Goal: Check status: Check status

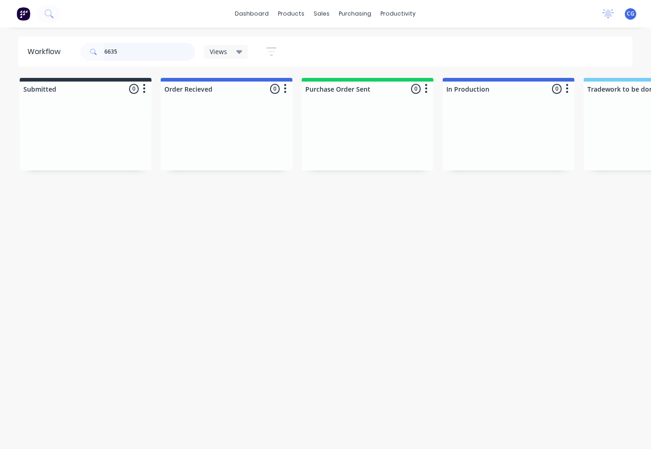
click at [138, 57] on input "6635" at bounding box center [149, 52] width 91 height 18
click at [135, 55] on input "6635" at bounding box center [149, 52] width 91 height 18
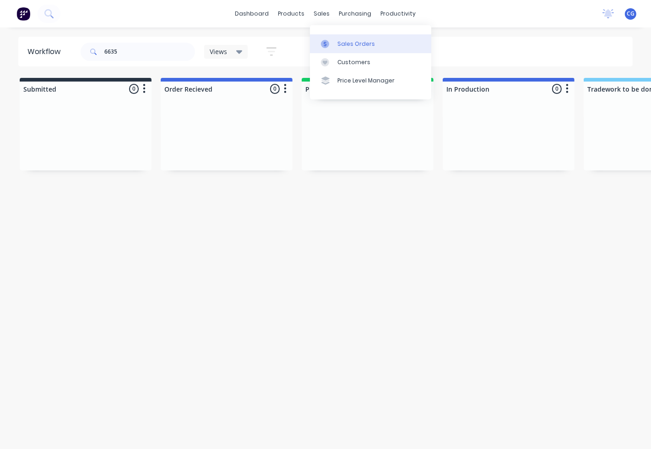
click at [336, 44] on link "Sales Orders" at bounding box center [370, 43] width 121 height 18
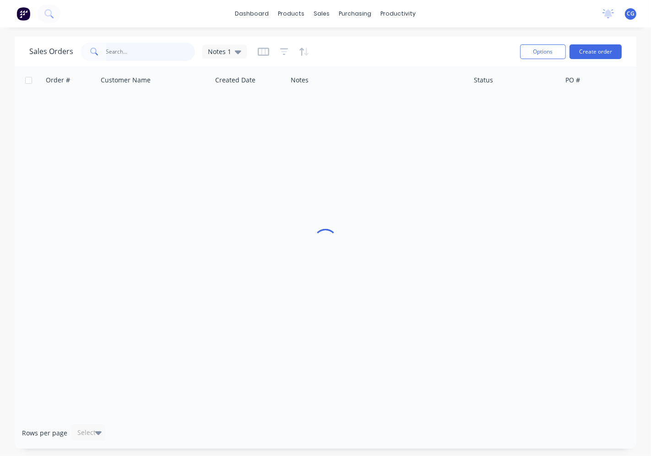
click at [124, 45] on input "text" at bounding box center [150, 52] width 89 height 18
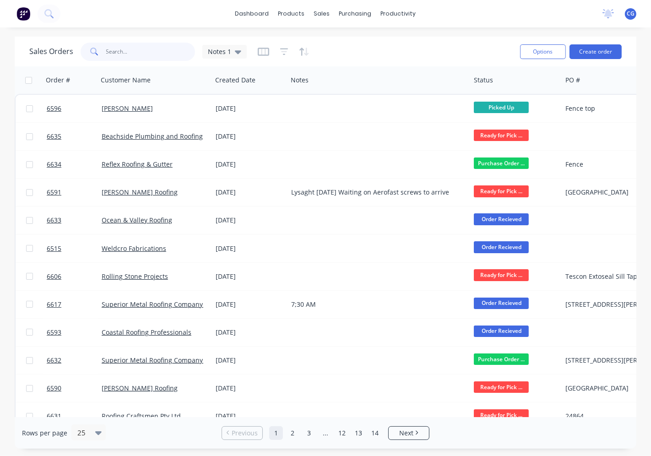
click at [125, 51] on input "text" at bounding box center [150, 52] width 89 height 18
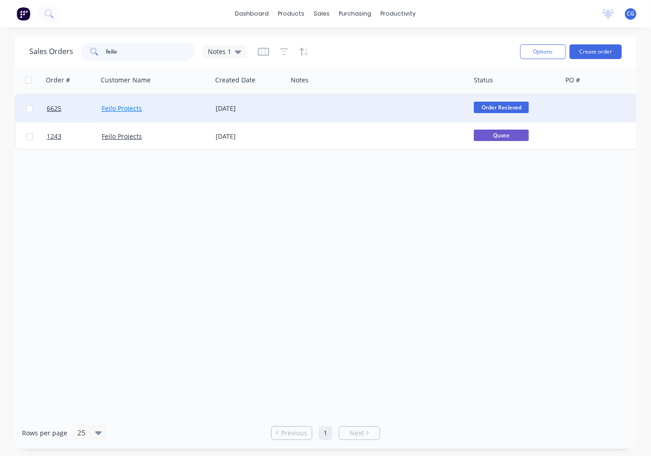
type input "feilo"
click at [120, 111] on link "Feilo Projects" at bounding box center [122, 108] width 40 height 9
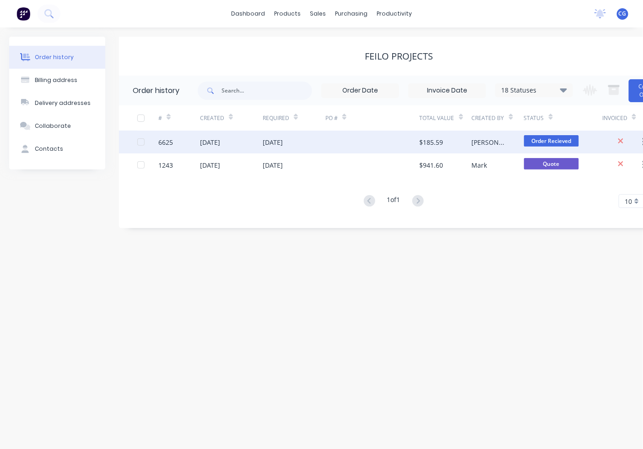
click at [462, 146] on div "$185.59" at bounding box center [446, 142] width 52 height 23
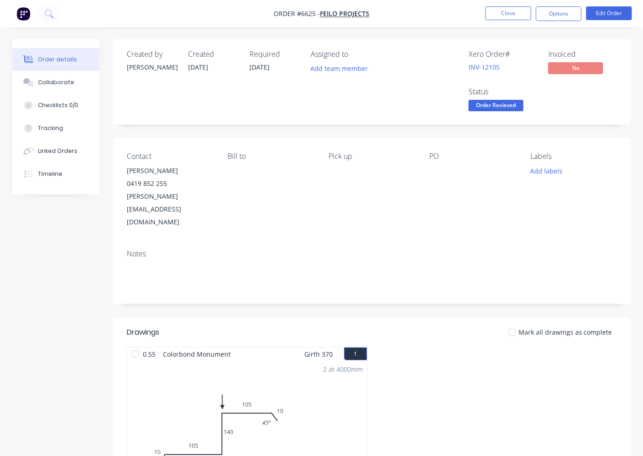
drag, startPoint x: 510, startPoint y: 103, endPoint x: 505, endPoint y: 118, distance: 15.8
click at [509, 103] on span "Order Recieved" at bounding box center [496, 105] width 55 height 11
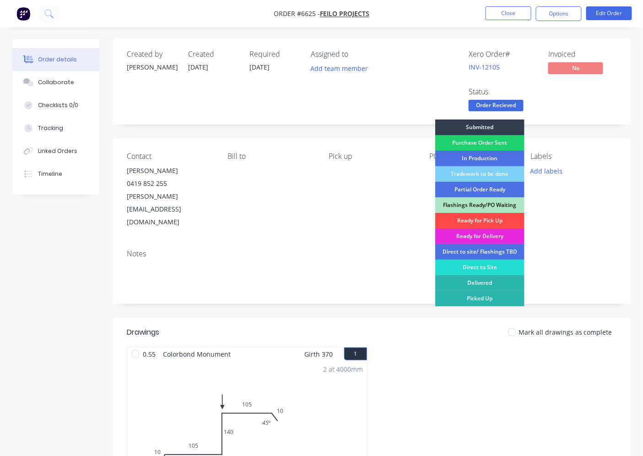
click at [489, 216] on div "Ready for Pick Up" at bounding box center [480, 221] width 89 height 16
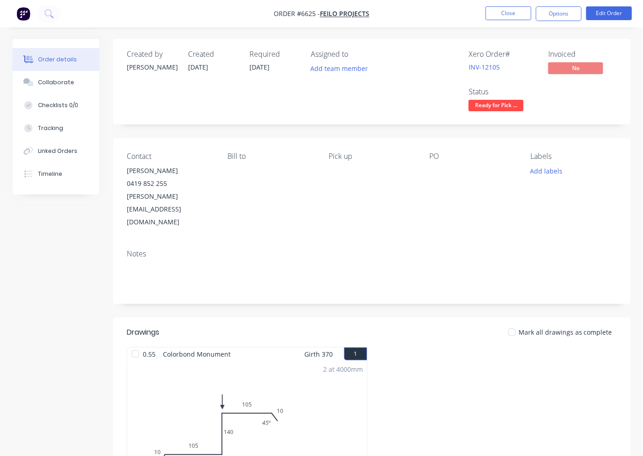
drag, startPoint x: 139, startPoint y: 328, endPoint x: 481, endPoint y: 175, distance: 374.5
click at [139, 345] on div at bounding box center [135, 354] width 18 height 18
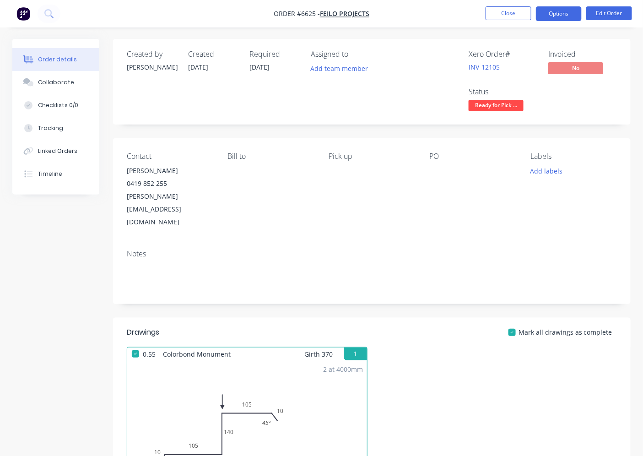
click at [552, 8] on button "Options" at bounding box center [559, 13] width 46 height 15
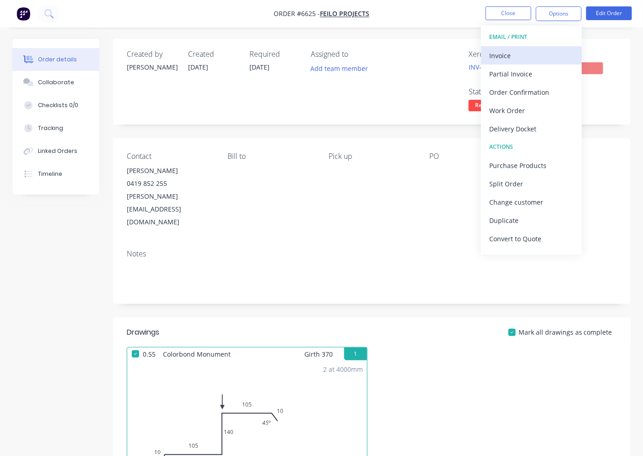
click at [546, 46] on button "Invoice" at bounding box center [531, 55] width 101 height 18
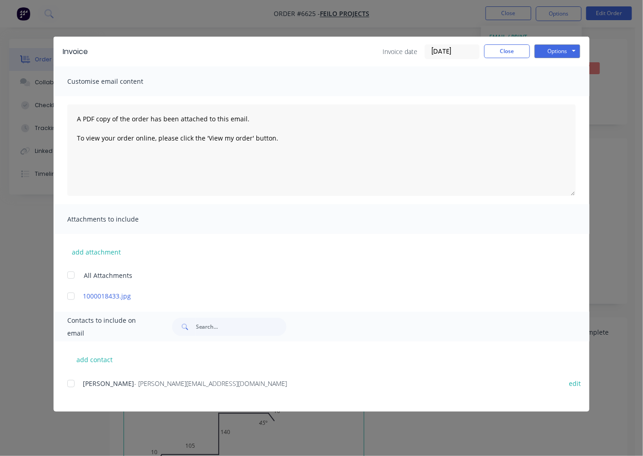
click at [71, 387] on div at bounding box center [71, 384] width 18 height 18
click at [562, 53] on button "Options" at bounding box center [558, 51] width 46 height 14
click at [553, 99] on button "Email" at bounding box center [564, 97] width 59 height 15
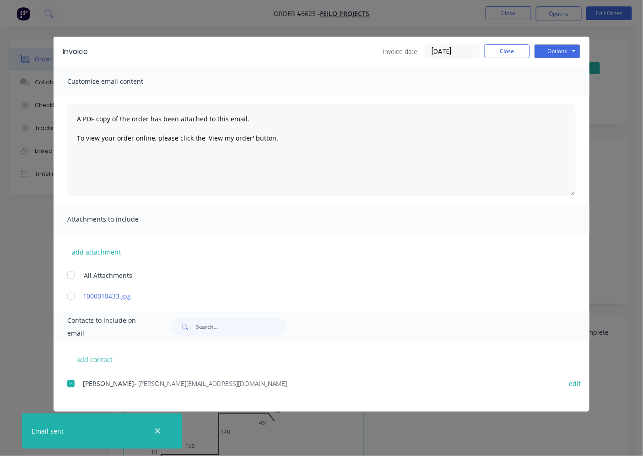
click at [603, 207] on div "Invoice Invoice date 25/08/25 Close Options Preview Print Email Customise email…" at bounding box center [321, 228] width 643 height 456
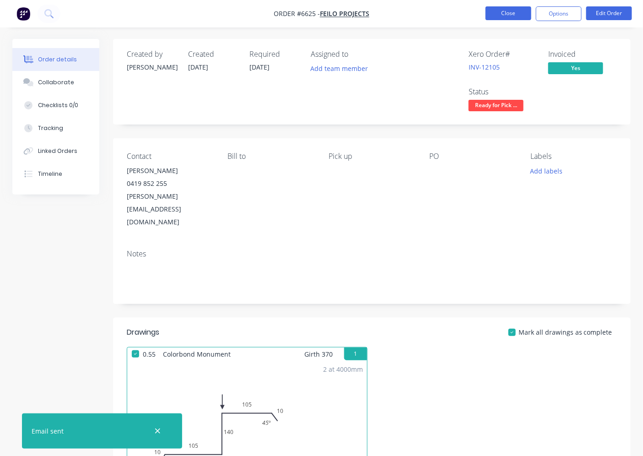
click at [518, 20] on nav "Order #6625 - Feilo Projects Close Options Edit Order" at bounding box center [321, 13] width 643 height 27
click at [512, 8] on button "Close" at bounding box center [509, 13] width 46 height 14
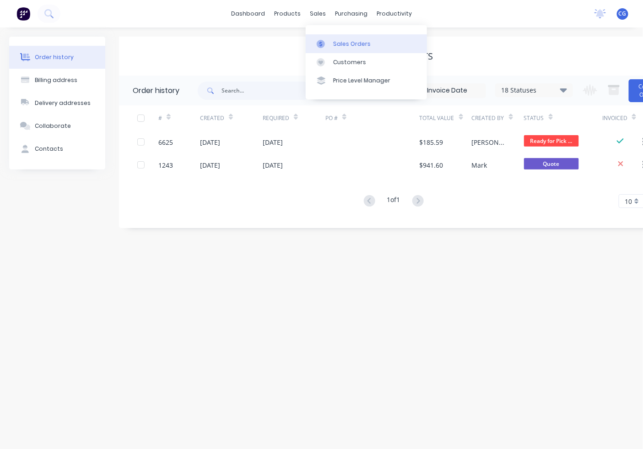
click at [326, 38] on link "Sales Orders" at bounding box center [366, 43] width 121 height 18
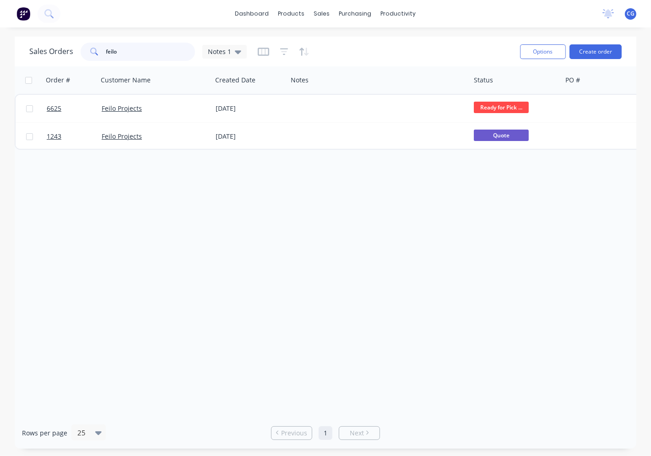
click at [120, 51] on input "feilo" at bounding box center [150, 52] width 89 height 18
type input "f"
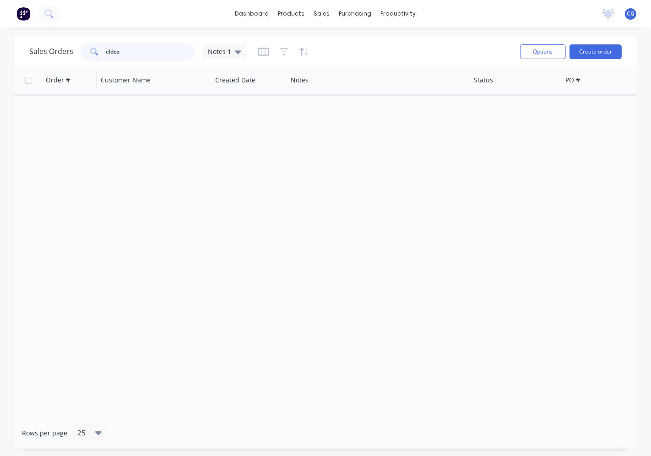
drag, startPoint x: 141, startPoint y: 49, endPoint x: 57, endPoint y: 66, distance: 85.6
click at [54, 52] on div "Sales Orders eldco Notes 1" at bounding box center [138, 52] width 218 height 18
type input "wel"
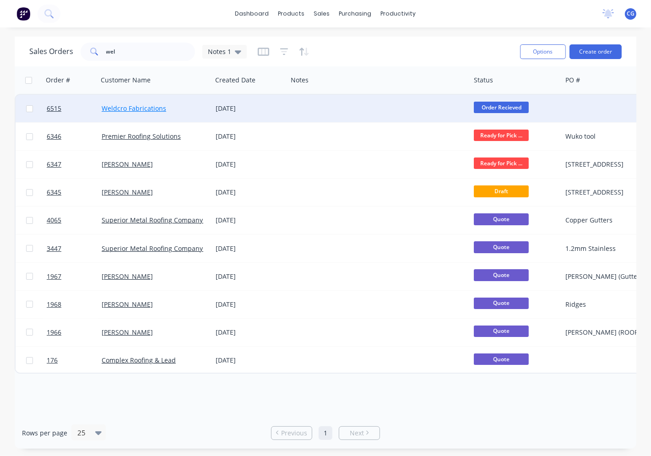
click at [154, 108] on link "Weldcro Fabrications" at bounding box center [134, 108] width 65 height 9
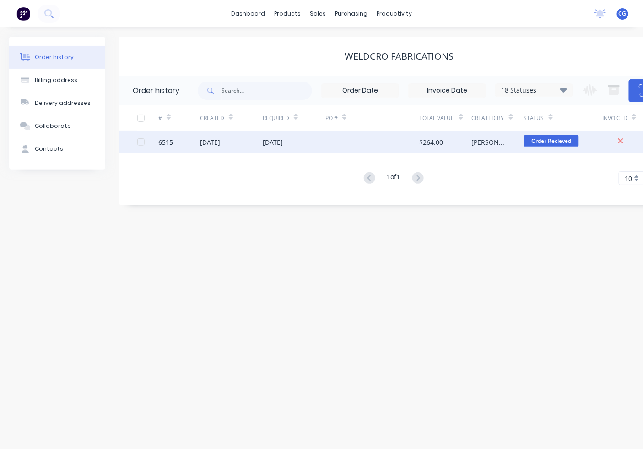
click at [534, 139] on span "Order Recieved" at bounding box center [551, 140] width 55 height 11
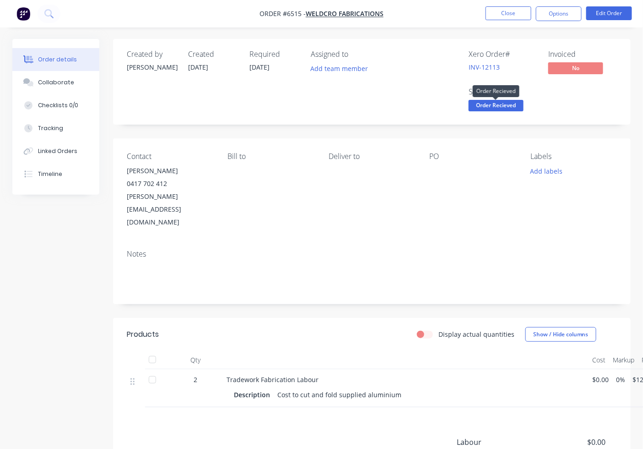
click at [518, 101] on span "Order Recieved" at bounding box center [496, 105] width 55 height 11
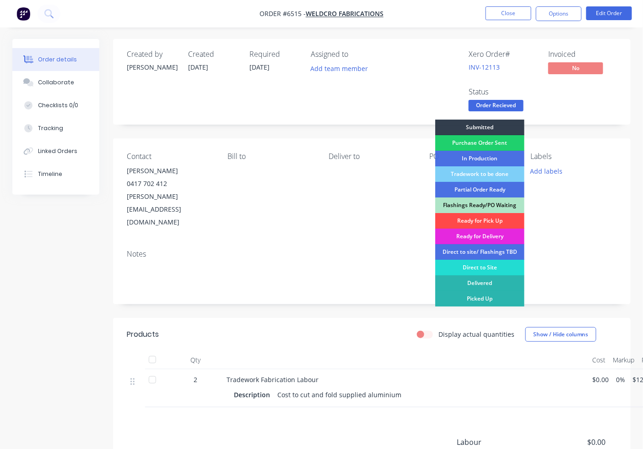
click at [492, 222] on div "Ready for Pick Up" at bounding box center [480, 221] width 89 height 16
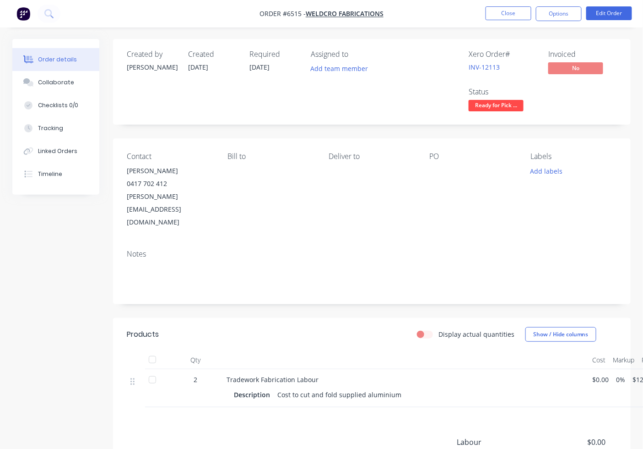
drag, startPoint x: 571, startPoint y: 12, endPoint x: 532, endPoint y: 24, distance: 40.7
click at [571, 15] on button "Options" at bounding box center [559, 13] width 46 height 15
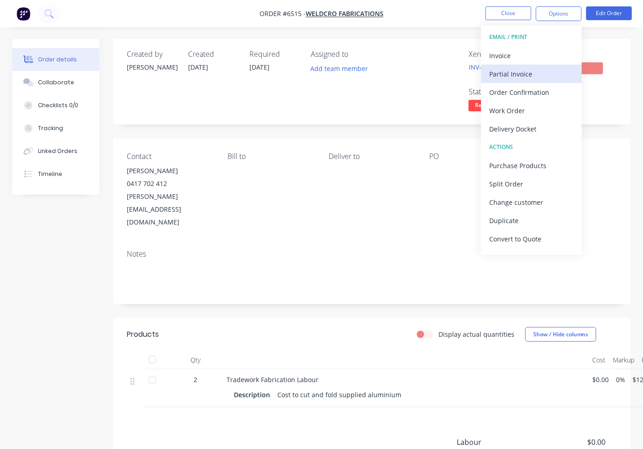
click at [523, 69] on div "Partial Invoice" at bounding box center [532, 73] width 84 height 13
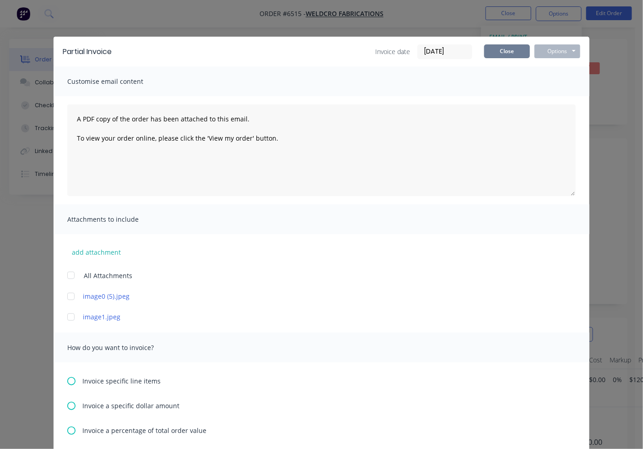
click at [513, 50] on button "Close" at bounding box center [508, 51] width 46 height 14
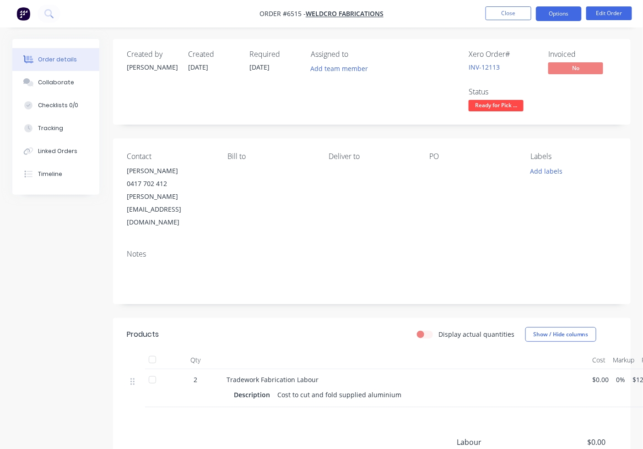
drag, startPoint x: 571, startPoint y: 4, endPoint x: 571, endPoint y: 10, distance: 6.4
click at [571, 5] on nav "Order #6515 - Weldcro Fabrications Close Options Edit Order" at bounding box center [321, 13] width 643 height 27
click at [571, 11] on button "Options" at bounding box center [559, 13] width 46 height 15
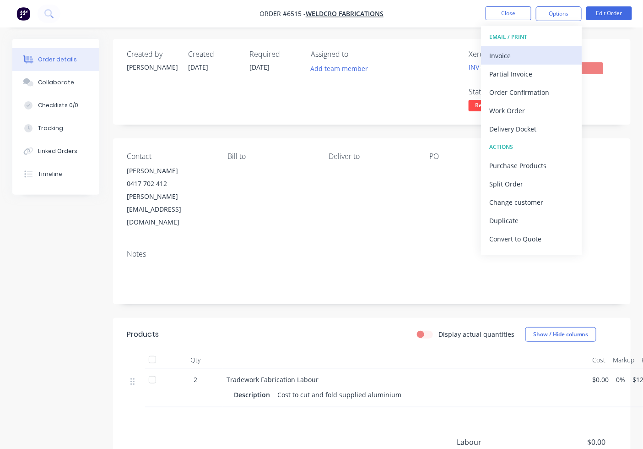
drag, startPoint x: 511, startPoint y: 44, endPoint x: 510, endPoint y: 49, distance: 5.1
click at [511, 44] on button "EMAIL / PRINT" at bounding box center [531, 37] width 101 height 18
click at [510, 49] on div "Invoice" at bounding box center [532, 55] width 84 height 13
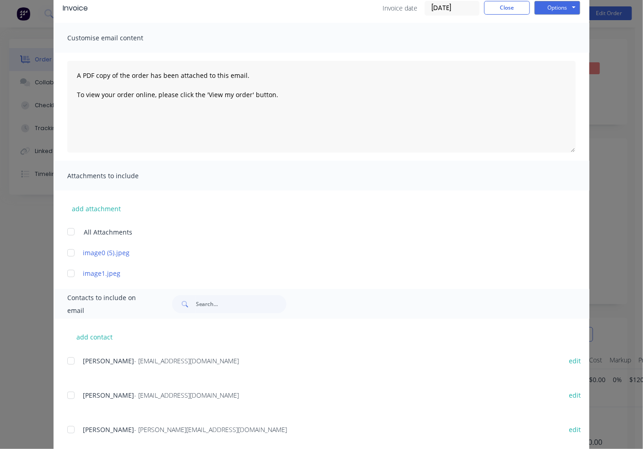
scroll to position [65, 0]
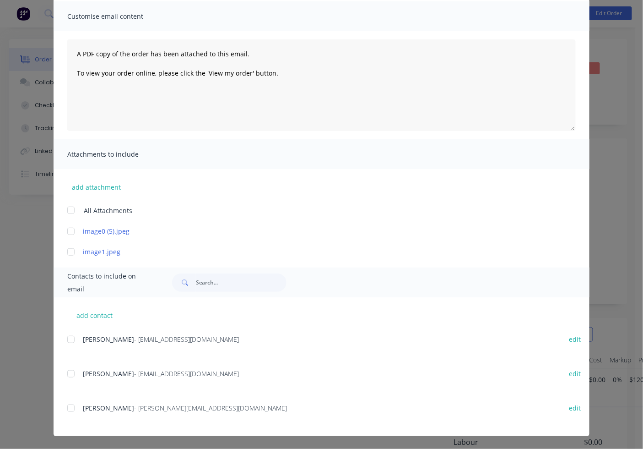
click at [67, 413] on div at bounding box center [71, 408] width 18 height 18
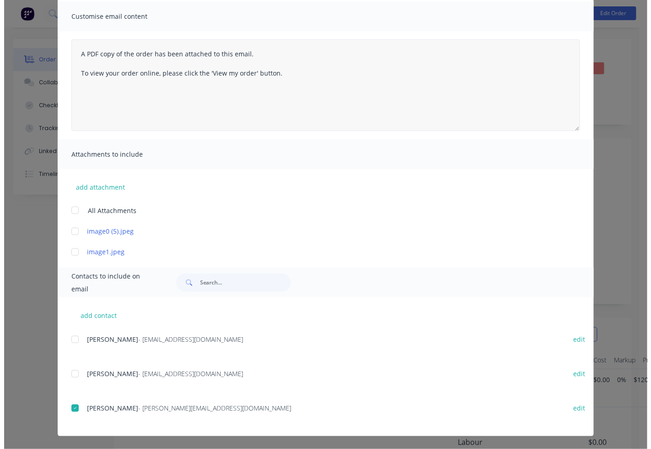
scroll to position [0, 0]
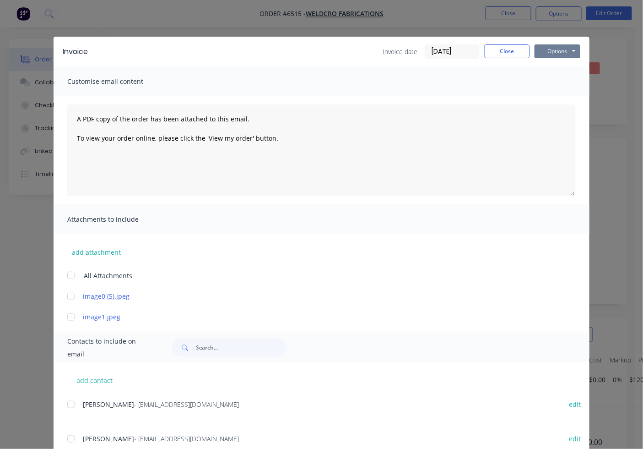
click at [560, 57] on button "Options" at bounding box center [558, 51] width 46 height 14
click at [545, 95] on button "Email" at bounding box center [564, 97] width 59 height 15
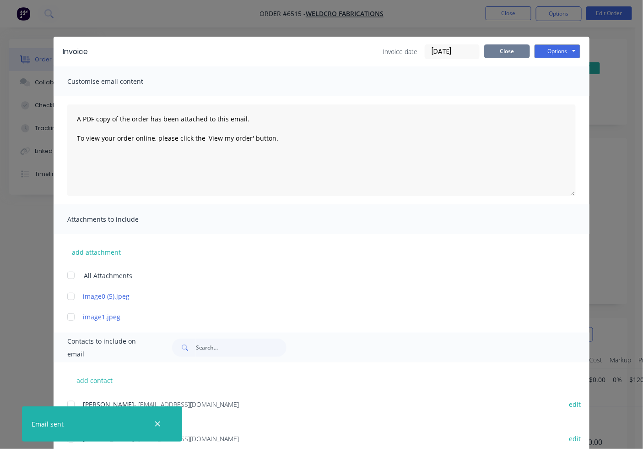
click at [500, 52] on button "Close" at bounding box center [508, 51] width 46 height 14
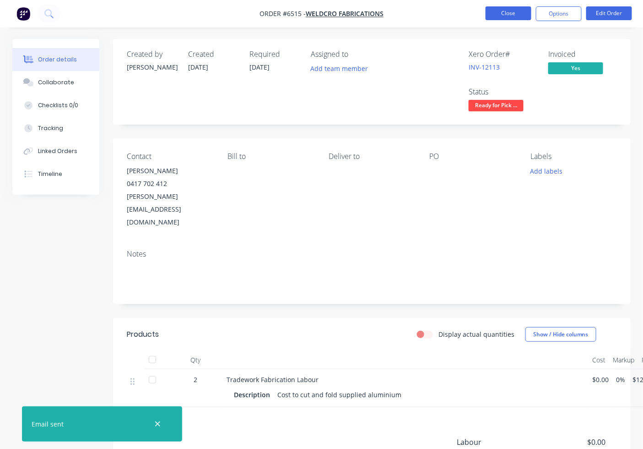
click at [489, 10] on button "Close" at bounding box center [509, 13] width 46 height 14
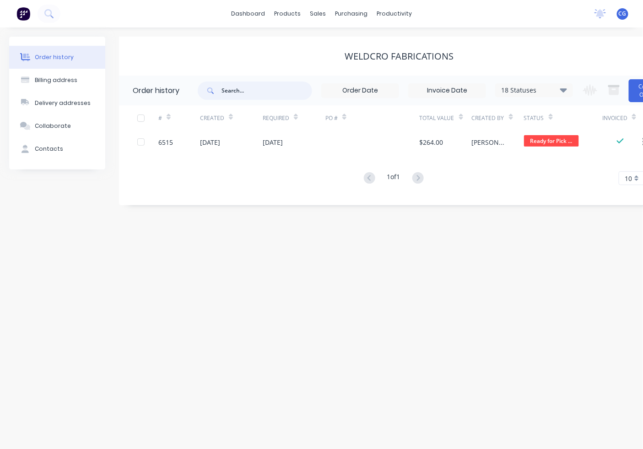
click at [241, 88] on input "text" at bounding box center [267, 91] width 91 height 18
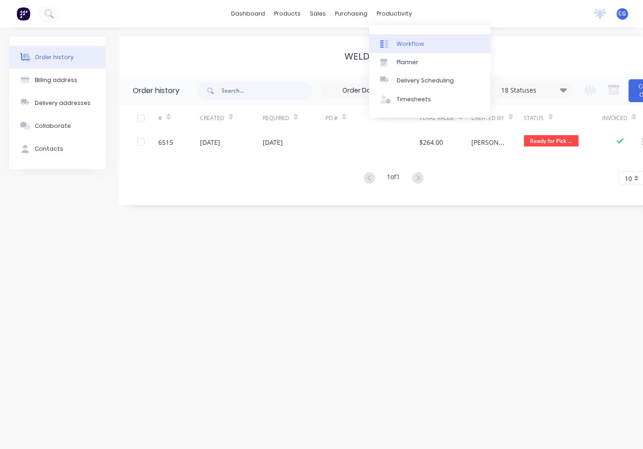
click at [399, 37] on link "Workflow" at bounding box center [430, 43] width 121 height 18
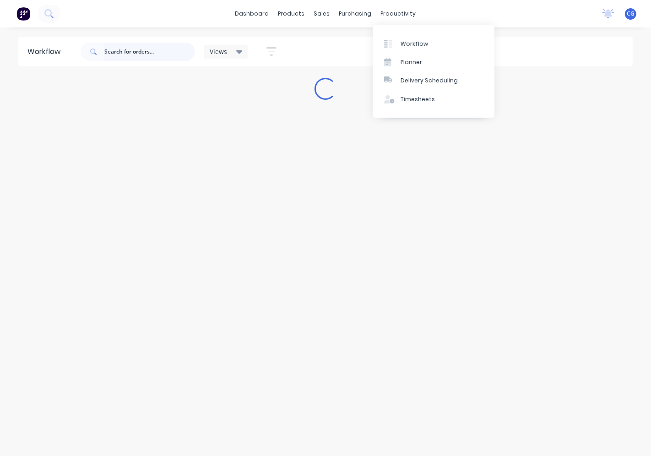
click at [153, 57] on input "text" at bounding box center [149, 52] width 91 height 18
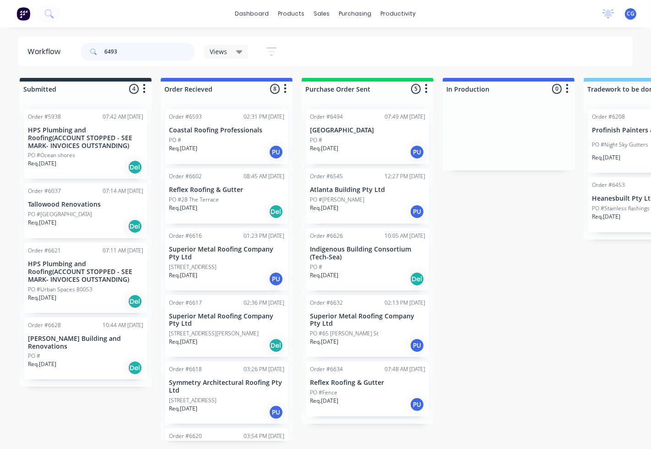
type input "6493"
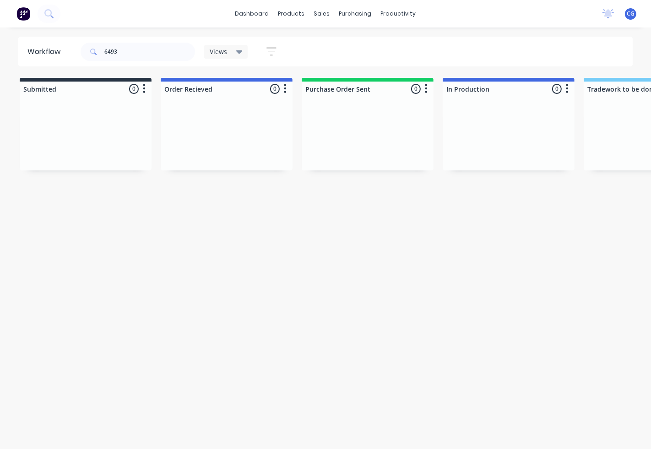
drag, startPoint x: 547, startPoint y: 196, endPoint x: 457, endPoint y: 195, distance: 90.2
click at [458, 196] on div "Workflow 6493 Views Save new view None (Default) edit Show/Hide statuses Show l…" at bounding box center [325, 234] width 651 height 394
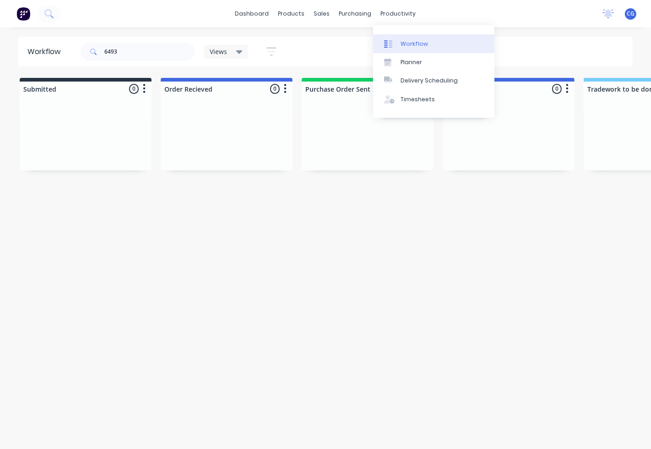
click at [414, 43] on div "Workflow" at bounding box center [414, 44] width 27 height 8
click at [397, 44] on div at bounding box center [391, 44] width 14 height 8
click at [410, 43] on div "Workflow" at bounding box center [414, 44] width 27 height 8
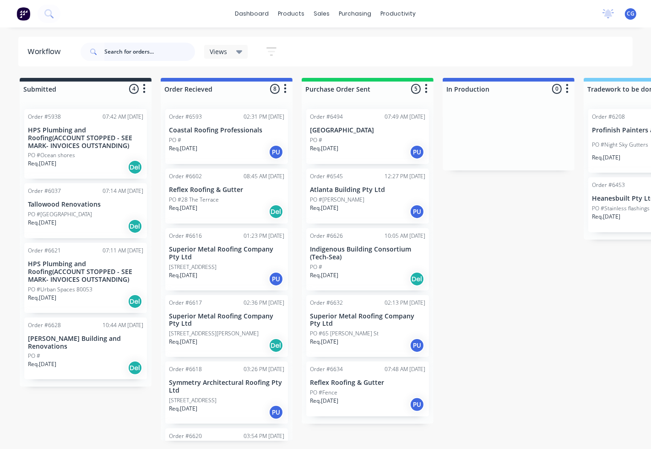
click at [122, 57] on input "text" at bounding box center [149, 52] width 91 height 18
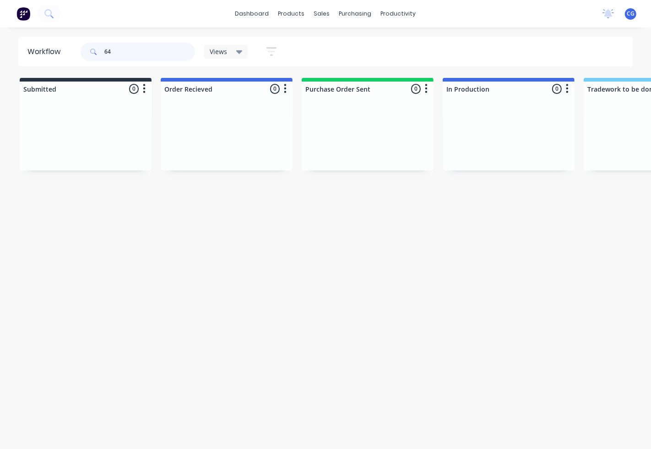
type input "6"
type input "b"
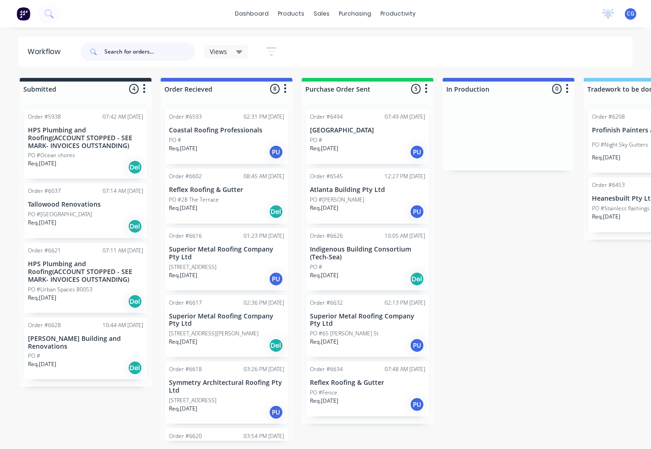
click at [116, 48] on input "text" at bounding box center [149, 52] width 91 height 18
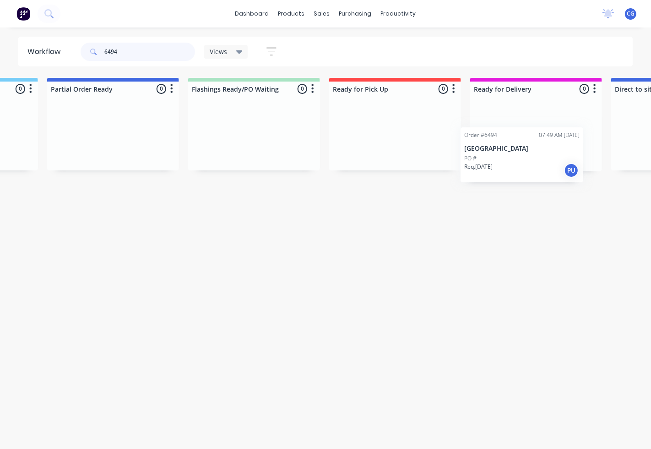
scroll to position [0, 680]
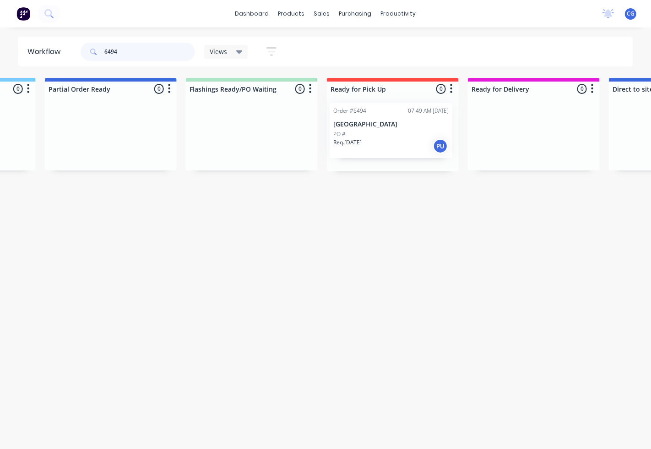
drag, startPoint x: 367, startPoint y: 138, endPoint x: 394, endPoint y: 131, distance: 27.6
click at [395, 132] on div "Submitted 0 Sort By Created date Required date Order number Customer name Most …" at bounding box center [209, 124] width 1793 height 93
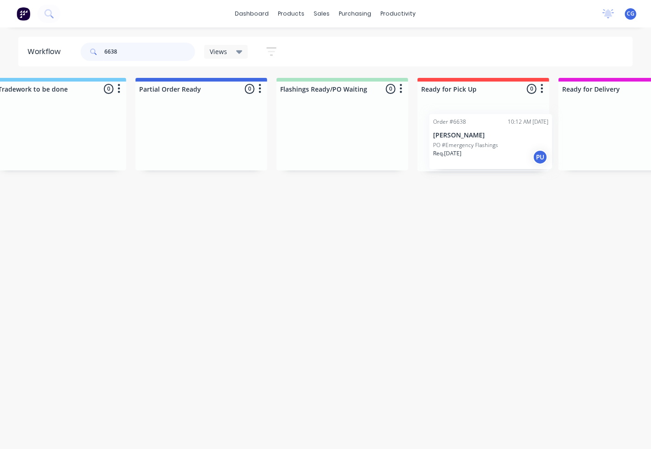
scroll to position [0, 593]
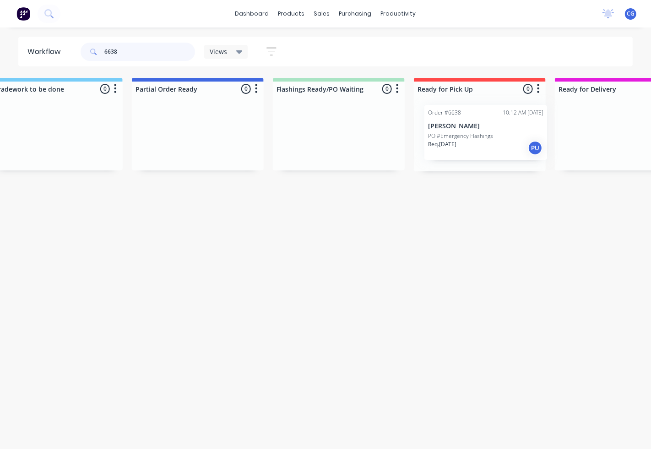
drag, startPoint x: 230, startPoint y: 140, endPoint x: 482, endPoint y: 129, distance: 252.2
click at [483, 130] on div "Submitted 0 Sort By Created date Required date Order number Customer name Most …" at bounding box center [296, 124] width 1793 height 93
type input "6638"
